Goal: Information Seeking & Learning: Find specific fact

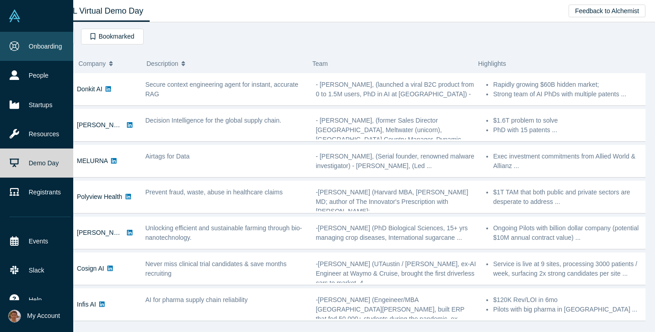
click at [21, 50] on link "Onboarding" at bounding box center [40, 46] width 80 height 29
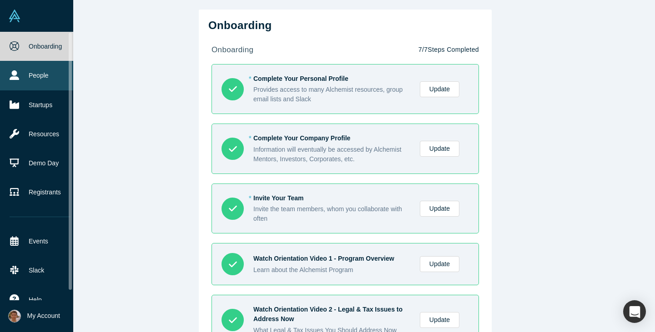
click at [25, 75] on link "People" at bounding box center [40, 75] width 80 height 29
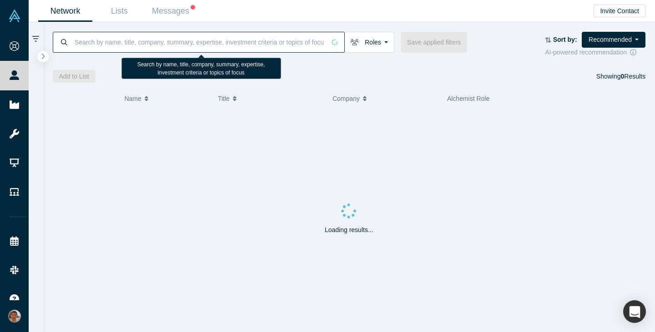
click at [185, 45] on input at bounding box center [199, 41] width 251 height 21
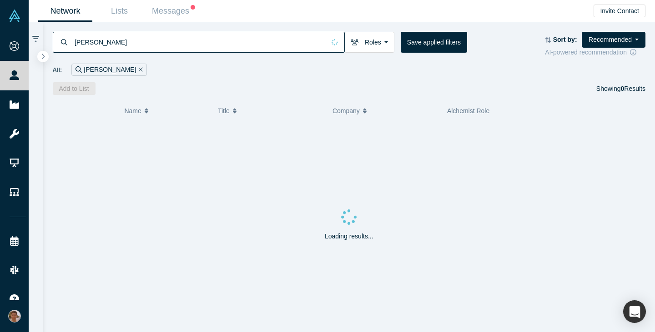
type input "hina dixit"
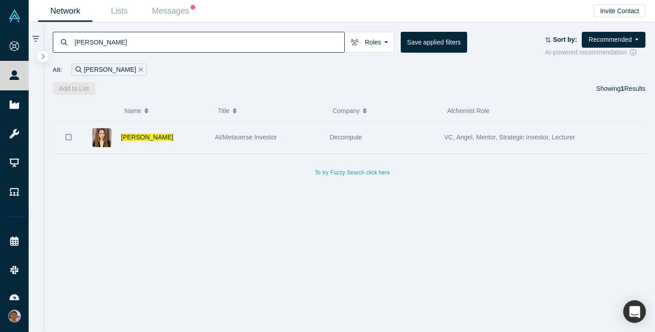
click at [146, 145] on div "[PERSON_NAME]" at bounding box center [163, 137] width 85 height 31
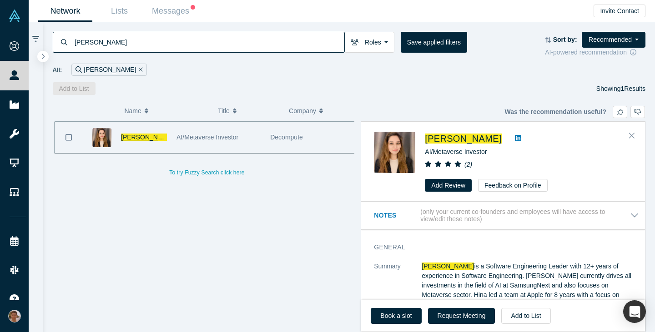
click at [134, 138] on span "[PERSON_NAME]" at bounding box center [147, 137] width 52 height 7
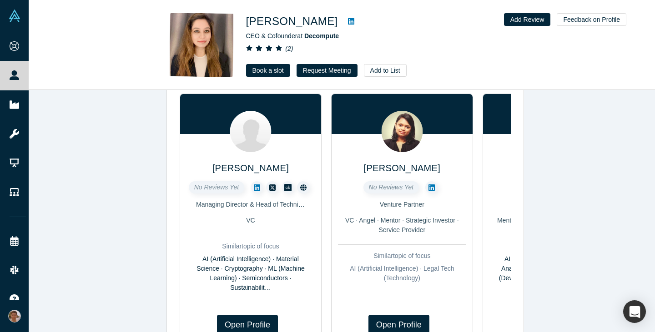
scroll to position [115, 0]
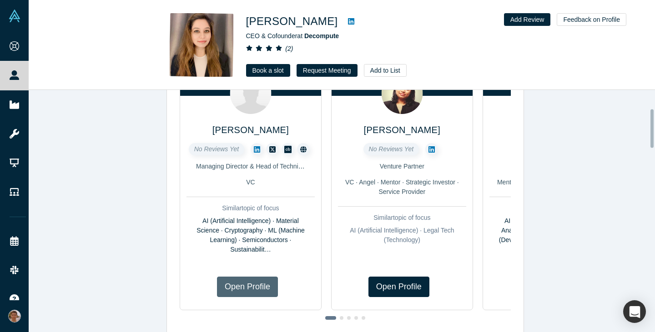
click at [258, 290] on link "Open Profile" at bounding box center [247, 287] width 61 height 20
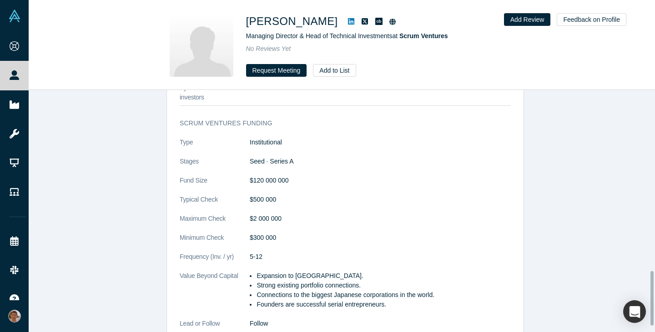
scroll to position [810, 0]
